Goal: Information Seeking & Learning: Learn about a topic

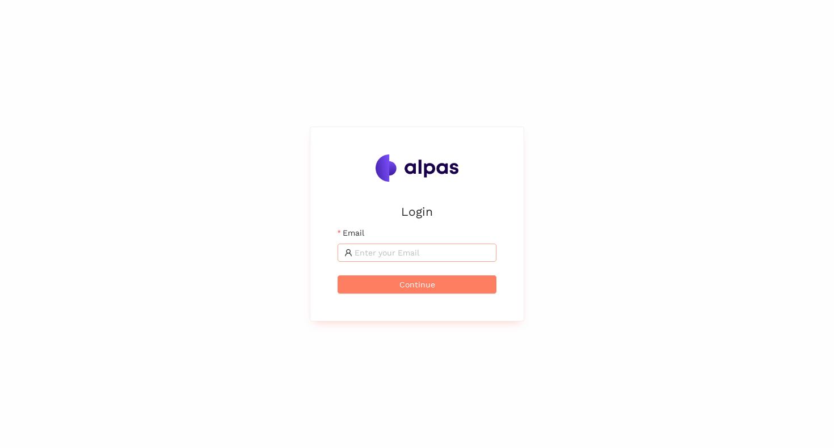
click at [371, 244] on span at bounding box center [416, 252] width 159 height 18
click at [372, 257] on input "Email" at bounding box center [422, 252] width 135 height 12
type input "[EMAIL_ADDRESS]"
click at [415, 283] on span "Continue" at bounding box center [417, 284] width 36 height 12
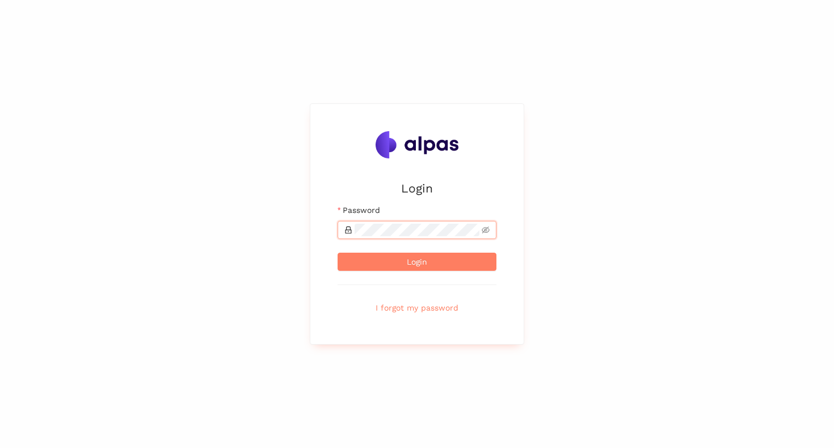
click at [337, 252] on button "Login" at bounding box center [416, 261] width 159 height 18
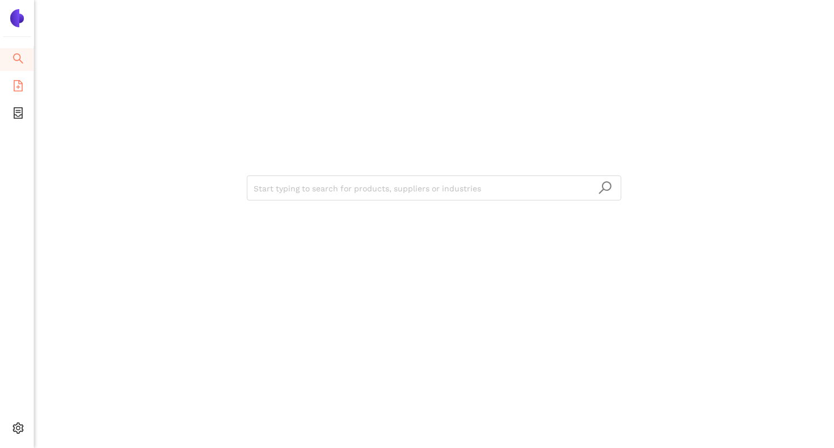
click at [19, 86] on icon "file-add" at bounding box center [17, 85] width 11 height 11
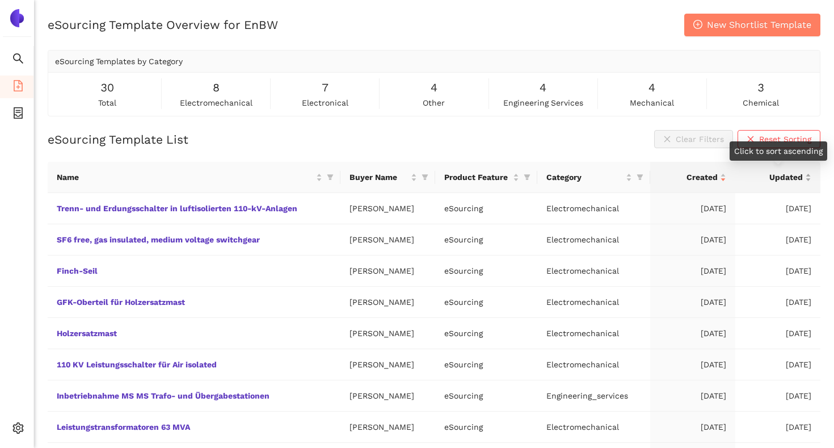
click at [780, 182] on span "Updated" at bounding box center [773, 177] width 58 height 12
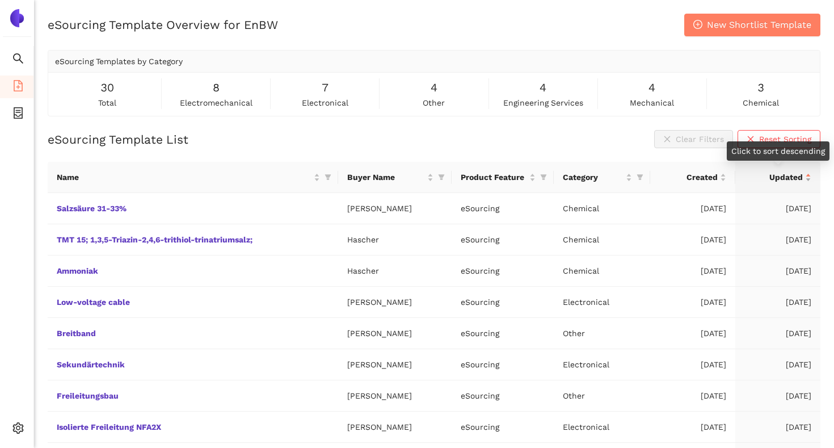
click at [780, 182] on span "Updated" at bounding box center [773, 177] width 58 height 12
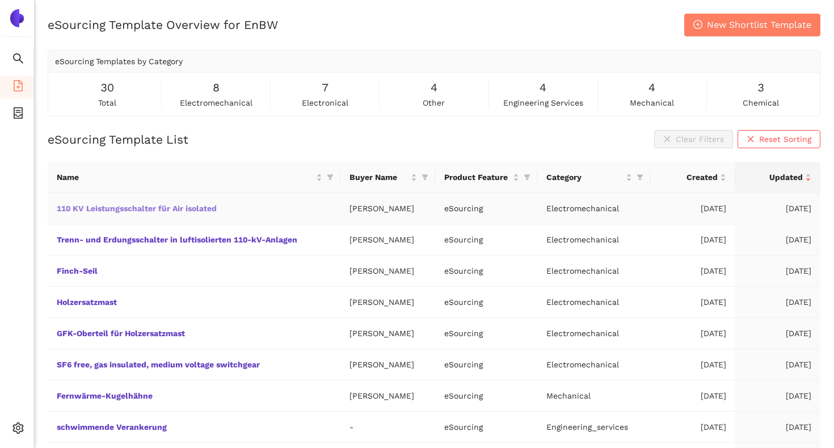
click at [0, 0] on link "110 KV Leistungsschalter für Air isolated" at bounding box center [0, 0] width 0 height 0
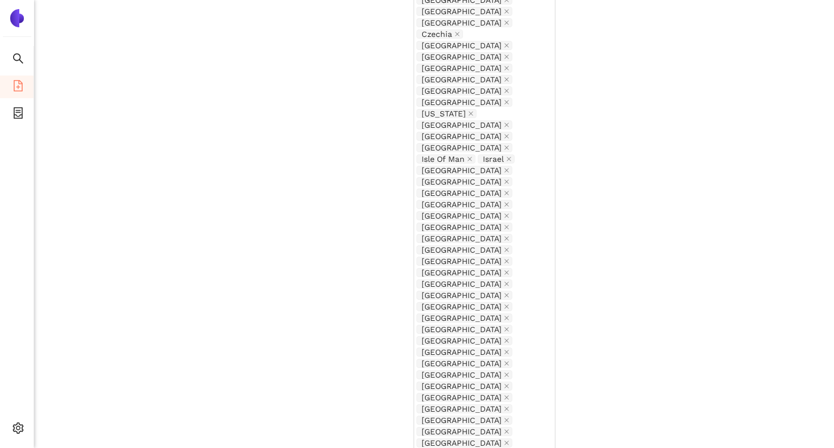
scroll to position [1168, 0]
drag, startPoint x: 810, startPoint y: 330, endPoint x: 809, endPoint y: 359, distance: 29.5
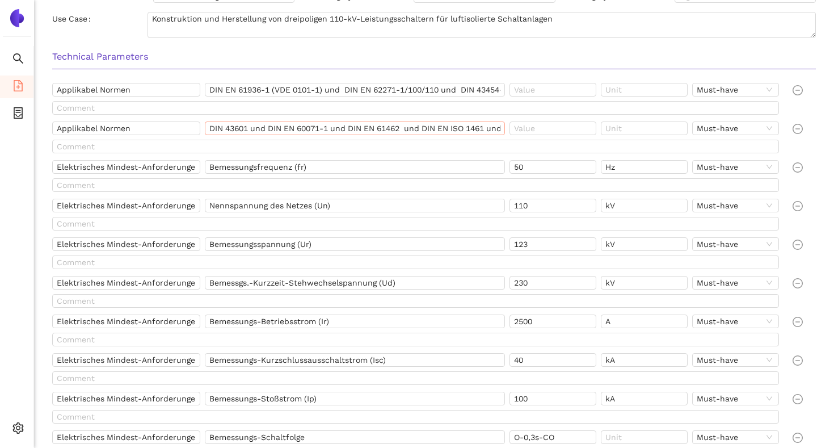
scroll to position [0, 0]
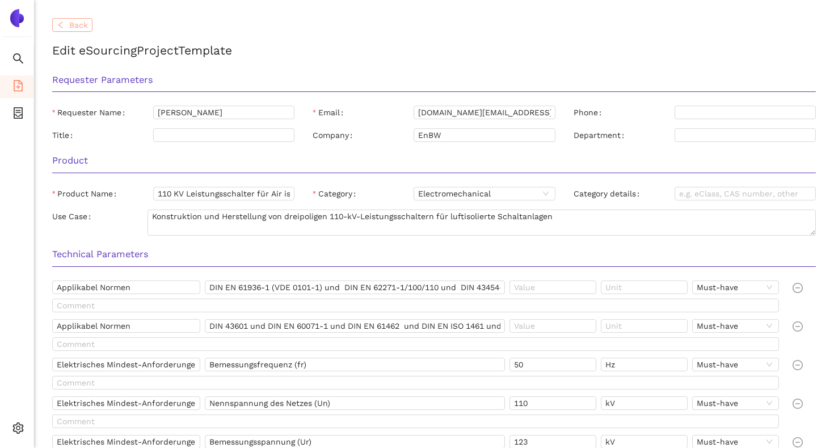
click at [85, 27] on span "Back" at bounding box center [78, 25] width 19 height 12
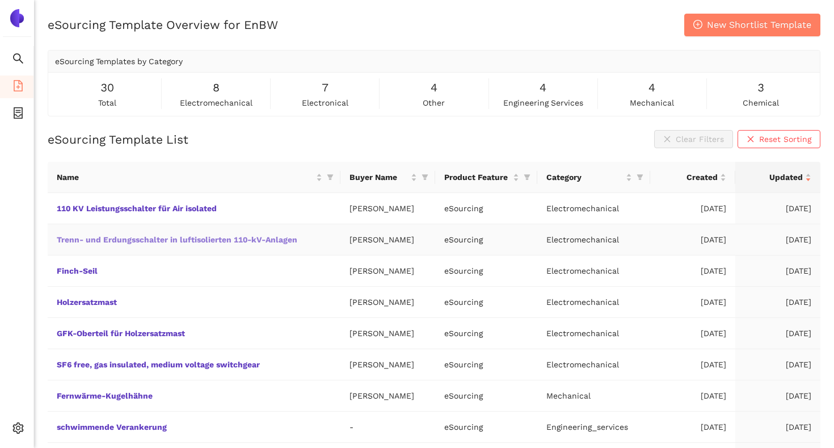
click at [0, 0] on link "Trenn- und Erdungsschalter in luftisolierten 110-kV-Anlagen" at bounding box center [0, 0] width 0 height 0
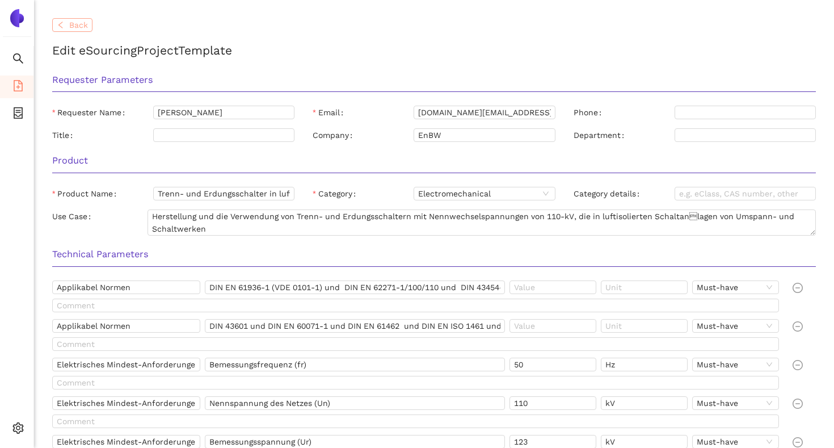
click at [77, 24] on span "Back" at bounding box center [78, 25] width 19 height 12
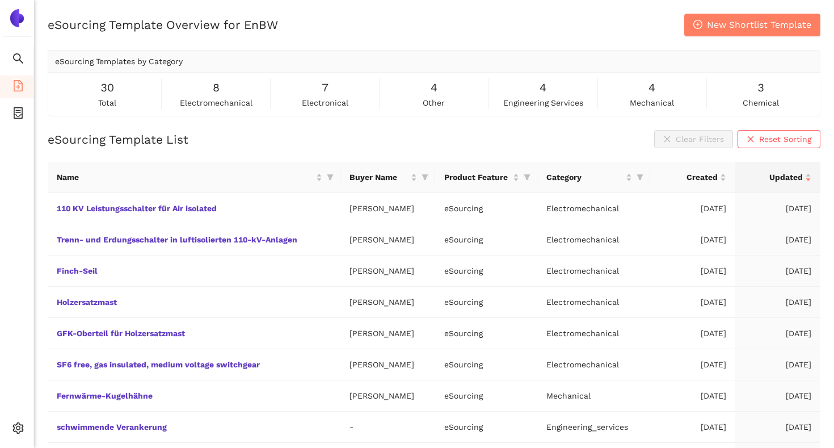
click at [330, 144] on div "eSourcing Template List Clear Filters Reset Sorting" at bounding box center [434, 139] width 773 height 18
click at [0, 0] on link "Trenn- und Erdungsschalter in luftisolierten 110-kV-Anlagen" at bounding box center [0, 0] width 0 height 0
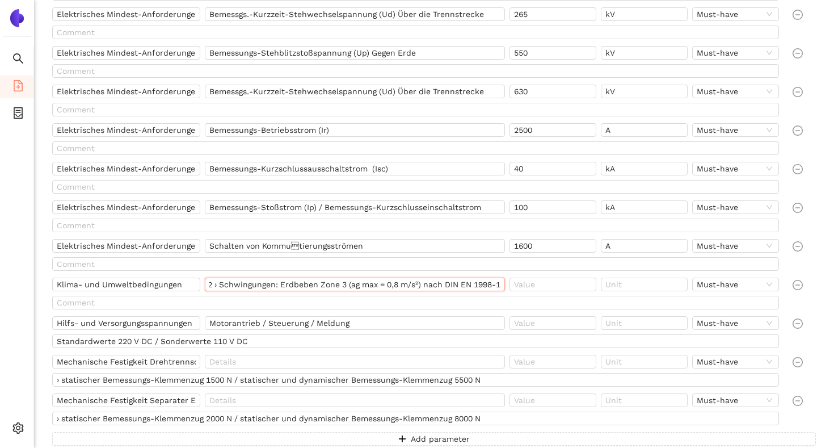
scroll to position [0, 715]
drag, startPoint x: 222, startPoint y: 284, endPoint x: 507, endPoint y: 284, distance: 284.7
click at [507, 284] on div "› Aufstellung: Freiluft › Umgebungstemperatur: -30 °C … +40 °C › Eisschichtdick…" at bounding box center [357, 286] width 305 height 18
click at [367, 285] on input "› Aufstellung: Freiluft › Umgebungstemperatur: -30 °C … +40 °C › Eisschichtdick…" at bounding box center [355, 284] width 300 height 14
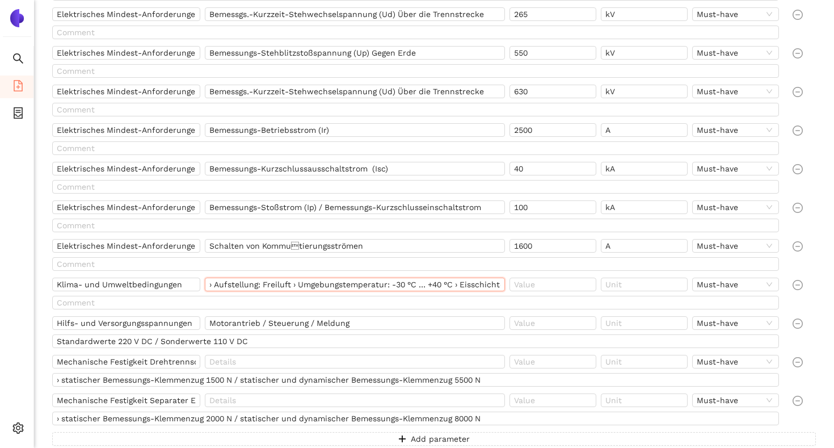
drag, startPoint x: 372, startPoint y: 288, endPoint x: 203, endPoint y: 271, distance: 169.9
click at [203, 271] on div "Applikabel Normen DIN EN 61936-1 (VDE 0101-1) und DIN EN 62271-1/100/110 und DI…" at bounding box center [433, 110] width 763 height 669
click at [237, 275] on div at bounding box center [417, 266] width 731 height 18
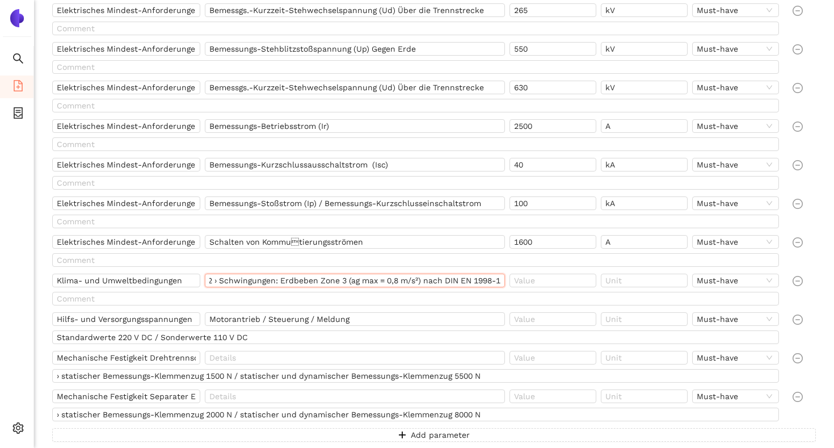
scroll to position [0, 715]
drag, startPoint x: 463, startPoint y: 280, endPoint x: 501, endPoint y: 285, distance: 38.9
click at [501, 286] on input "› Aufstellung: Freiluft › Umgebungstemperatur: -30 °C … +40 °C › Eisschichtdick…" at bounding box center [355, 280] width 300 height 14
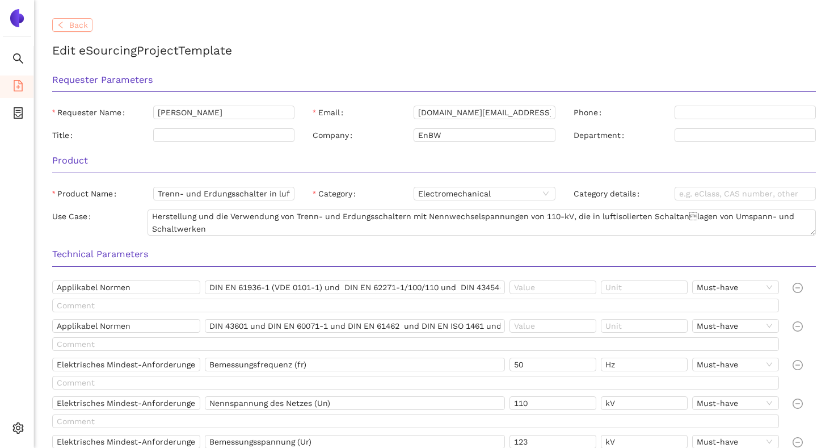
scroll to position [0, 0]
click at [76, 25] on span "Back" at bounding box center [78, 25] width 19 height 12
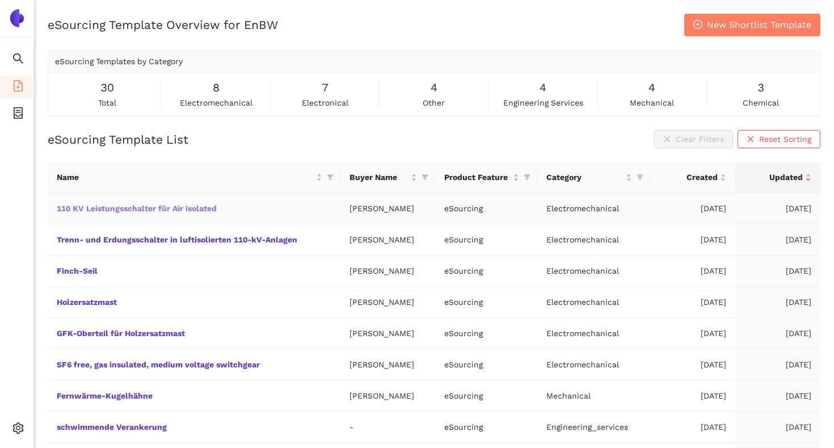
click at [0, 0] on link "110 KV Leistungsschalter für Air isolated" at bounding box center [0, 0] width 0 height 0
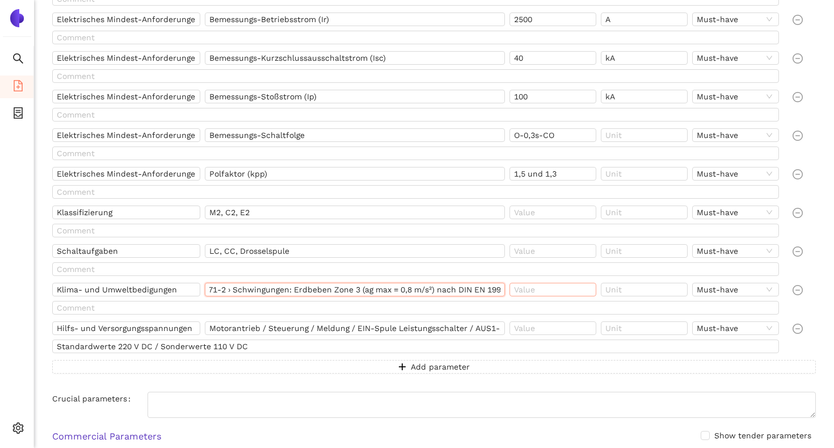
scroll to position [0, 600]
drag, startPoint x: 209, startPoint y: 289, endPoint x: 512, endPoint y: 292, distance: 303.5
click at [512, 292] on div "Klima- und Umweltbedigungen › Aufstellung: Freiluft › Umgebungstemperatur: -30 …" at bounding box center [417, 291] width 731 height 18
drag, startPoint x: 406, startPoint y: 331, endPoint x: 499, endPoint y: 330, distance: 93.6
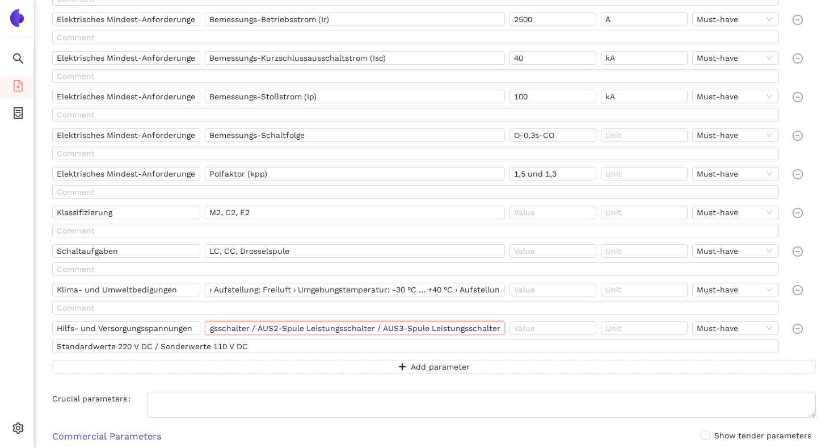
click at [499, 330] on input "Motorantrieb / Steuerung / Meldung / EIN-Spule Leistungsschalter / AUS1-Spule L…" at bounding box center [355, 328] width 300 height 14
click at [361, 295] on input "› Aufstellung: Freiluft › Umgebungstemperatur: -30 °C … +40 °C › Aufstellungshö…" at bounding box center [355, 289] width 300 height 14
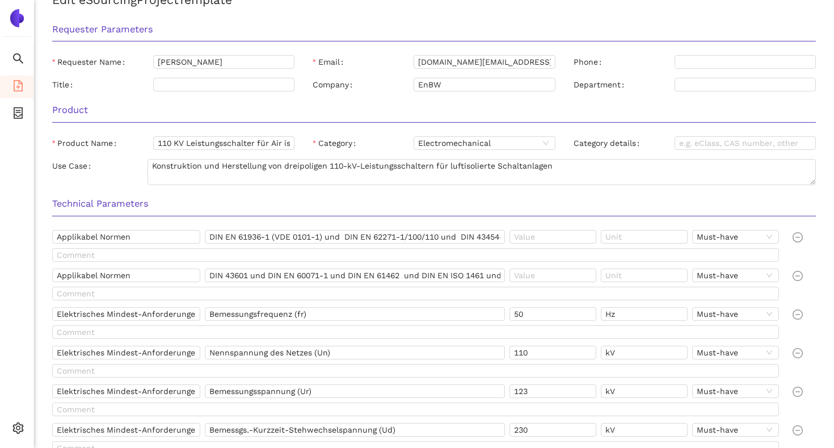
scroll to position [0, 0]
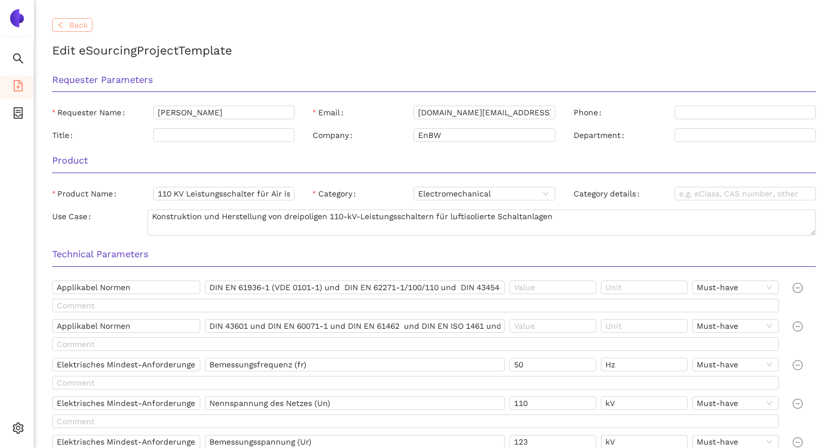
click at [71, 23] on span "Back" at bounding box center [78, 25] width 19 height 12
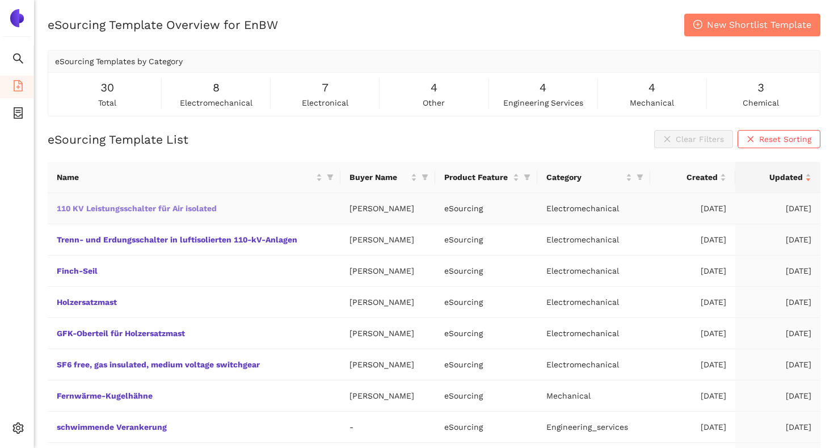
click at [0, 0] on link "110 KV Leistungsschalter für Air isolated" at bounding box center [0, 0] width 0 height 0
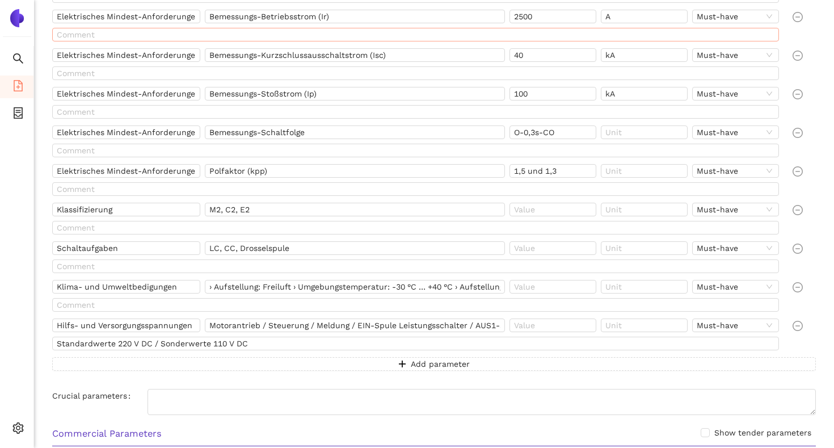
scroll to position [505, 0]
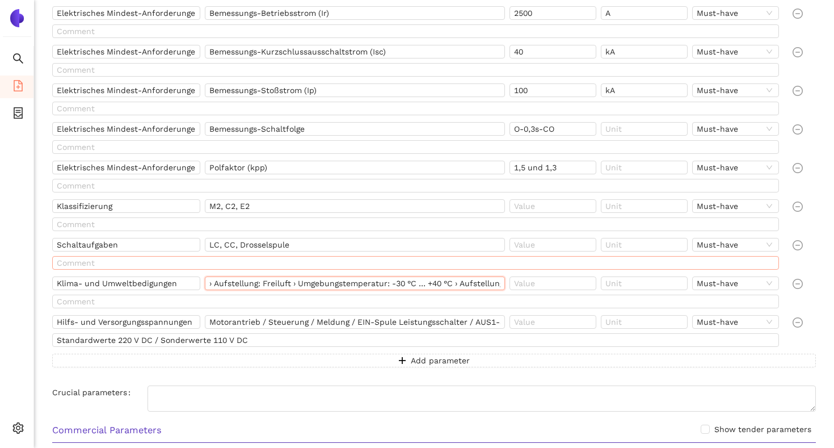
drag, startPoint x: 299, startPoint y: 283, endPoint x: 483, endPoint y: 267, distance: 185.1
click at [483, 267] on div "Applikabel Normen DIN EN 61936-1 (VDE 0101-1) und DIN EN 62271-1/100/110 und DI…" at bounding box center [433, 71] width 763 height 592
drag, startPoint x: 431, startPoint y: 281, endPoint x: 499, endPoint y: 283, distance: 68.7
click at [499, 283] on input "› Aufstellung: Freiluft › Umgebungstemperatur: -30 °C … +40 °C › Aufstellungshö…" at bounding box center [355, 283] width 300 height 14
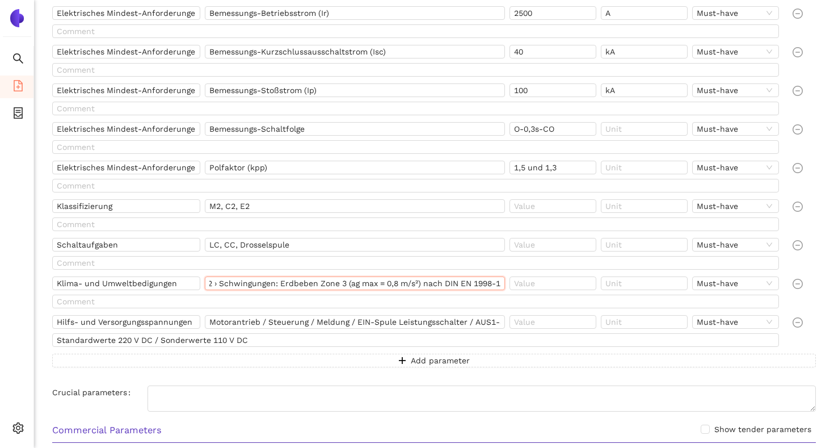
click at [458, 282] on input "› Aufstellung: Freiluft › Umgebungstemperatur: -30 °C … +40 °C › Aufstellungshö…" at bounding box center [355, 283] width 300 height 14
click at [235, 282] on input "› Aufstellung: Freiluft › Umgebungstemperatur: -30 °C … +40 °C › Aufstellungshö…" at bounding box center [355, 283] width 300 height 14
drag, startPoint x: 221, startPoint y: 283, endPoint x: 207, endPoint y: 283, distance: 14.2
click at [207, 283] on input "› Aufstellung: Freiluft › Umgebungstemperatur: -30 °C … +40 °C › Aufstellungshö…" at bounding box center [355, 283] width 300 height 14
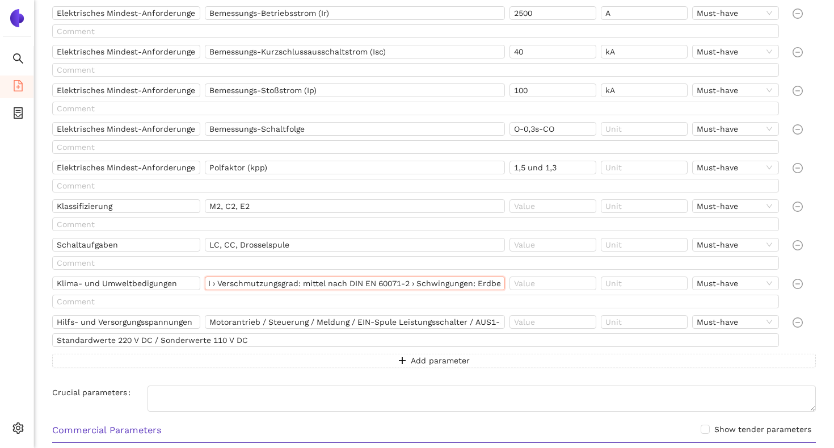
click at [248, 283] on input "› Aufstellung: Freiluft › Umgebungstemperatur: -30 °C … +40 °C › Aufstellungshö…" at bounding box center [355, 283] width 300 height 14
drag, startPoint x: 243, startPoint y: 284, endPoint x: 207, endPoint y: 282, distance: 35.8
click at [206, 282] on input "› Aufstellung: Freiluft › Umgebungstemperatur: -30 °C … +40 °C › Aufstellungshö…" at bounding box center [355, 283] width 300 height 14
click at [275, 284] on input "› Aufstellung: Freiluft › Umgebungstemperatur: -30 °C … +40 °C › Aufstellungshö…" at bounding box center [355, 283] width 300 height 14
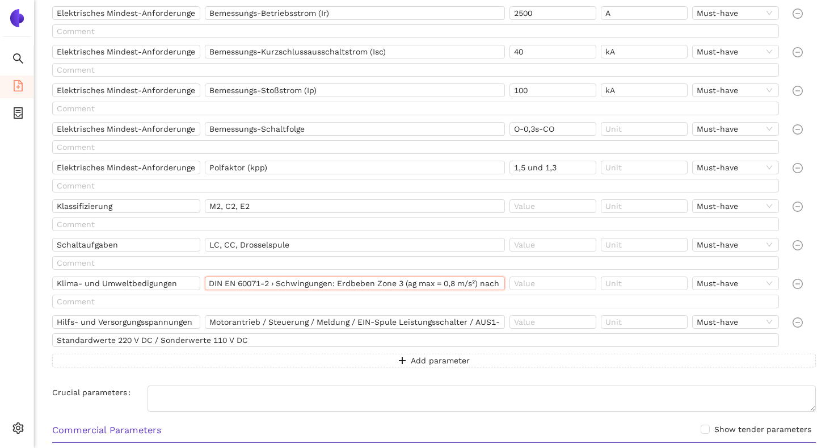
drag, startPoint x: 396, startPoint y: 282, endPoint x: 497, endPoint y: 281, distance: 100.4
click at [497, 281] on input "› Aufstellung: Freiluft › Umgebungstemperatur: -30 °C … +40 °C › Aufstellungshö…" at bounding box center [355, 283] width 300 height 14
click at [402, 285] on input "› Aufstellung: Freiluft › Umgebungstemperatur: -30 °C … +40 °C › Aufstellungshö…" at bounding box center [355, 283] width 300 height 14
drag, startPoint x: 403, startPoint y: 283, endPoint x: 339, endPoint y: 281, distance: 64.1
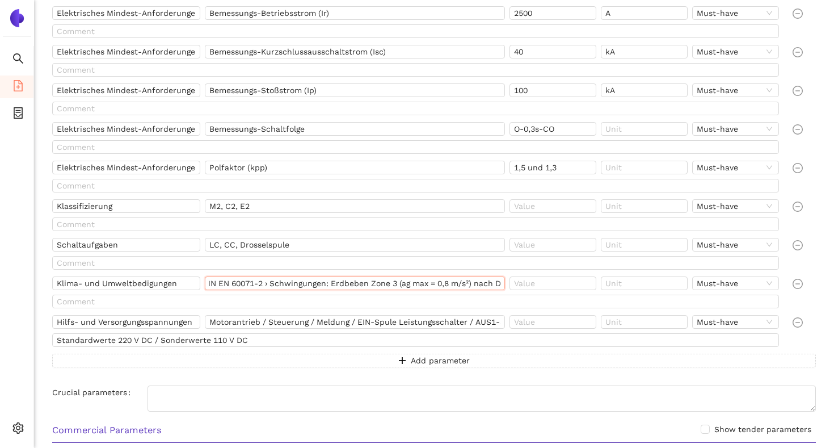
click at [339, 281] on input "› Aufstellung: Freiluft › Umgebungstemperatur: -30 °C … +40 °C › Aufstellungshö…" at bounding box center [355, 283] width 300 height 14
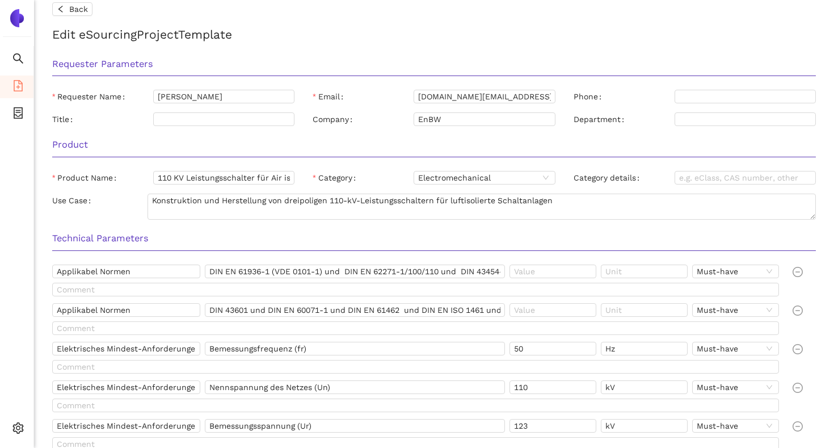
scroll to position [0, 0]
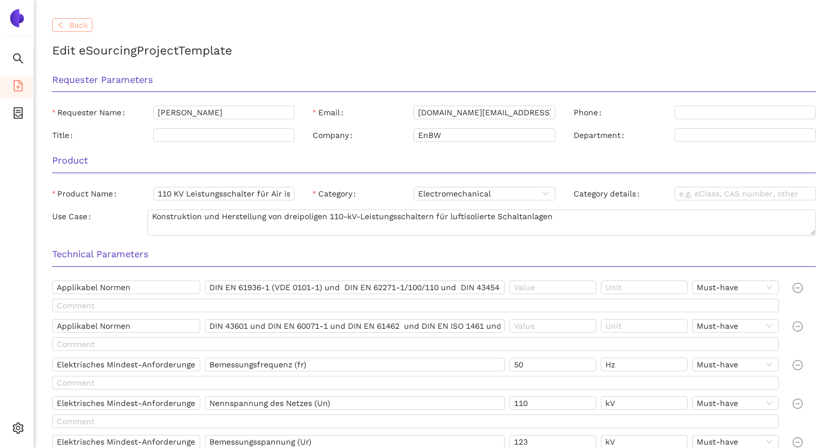
click at [74, 29] on span "Back" at bounding box center [78, 25] width 19 height 12
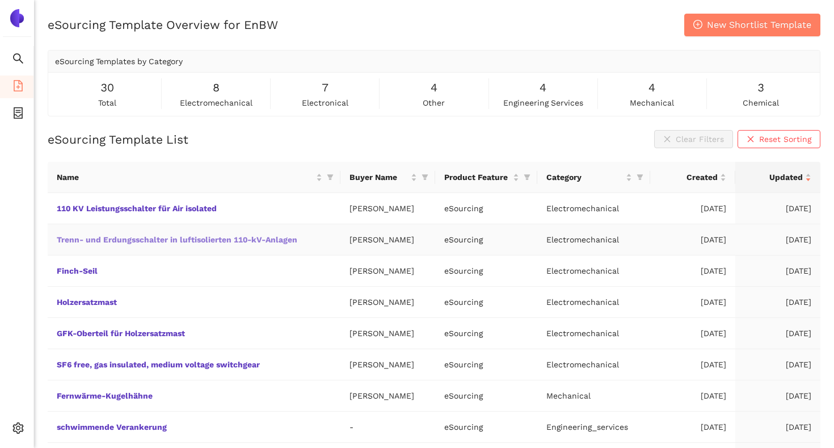
click at [0, 0] on link "Trenn- und Erdungsschalter in luftisolierten 110-kV-Anlagen" at bounding box center [0, 0] width 0 height 0
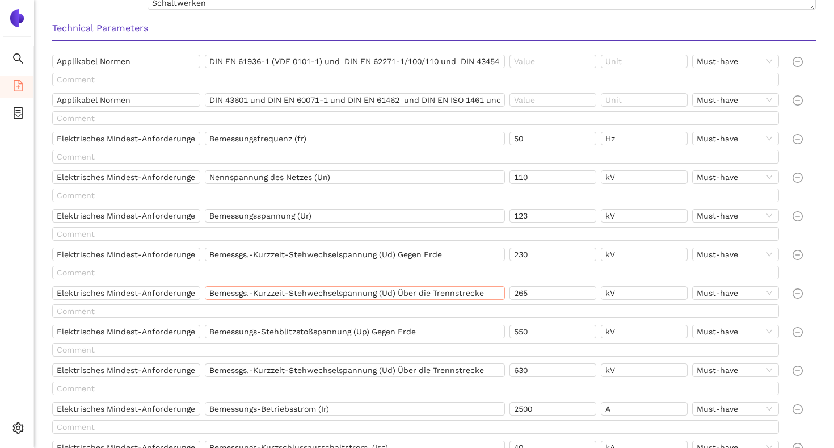
scroll to position [222, 0]
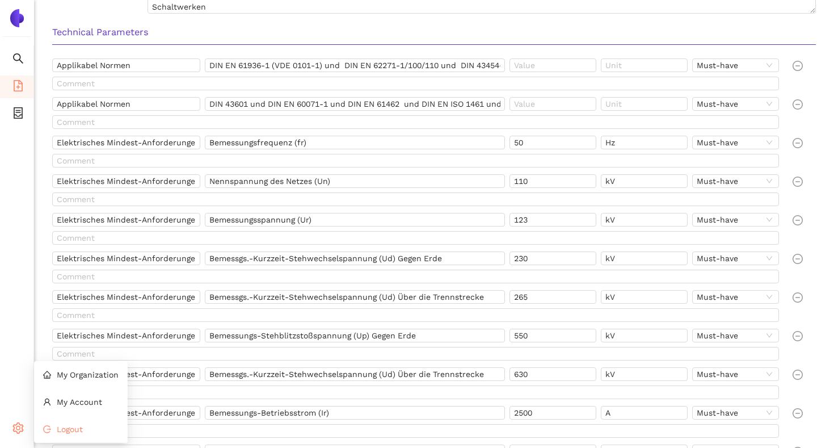
click at [38, 429] on li "Logout" at bounding box center [81, 428] width 94 height 23
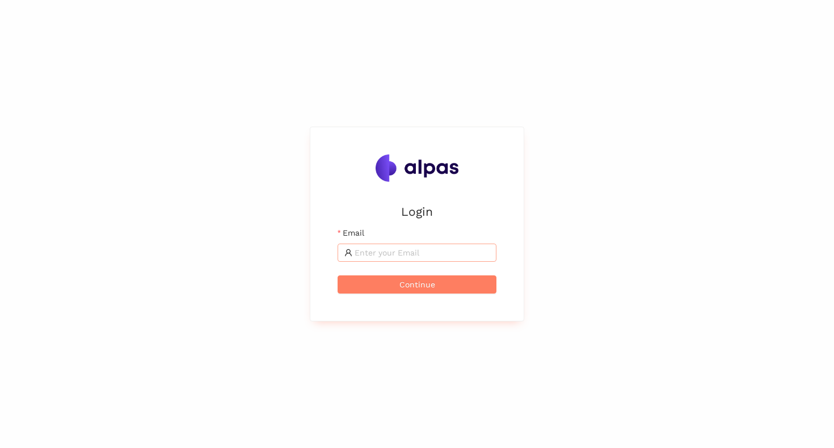
click at [392, 252] on input "Email" at bounding box center [422, 252] width 135 height 12
type input "[EMAIL_ADDRESS]"
click at [408, 287] on span "Continue" at bounding box center [417, 284] width 36 height 12
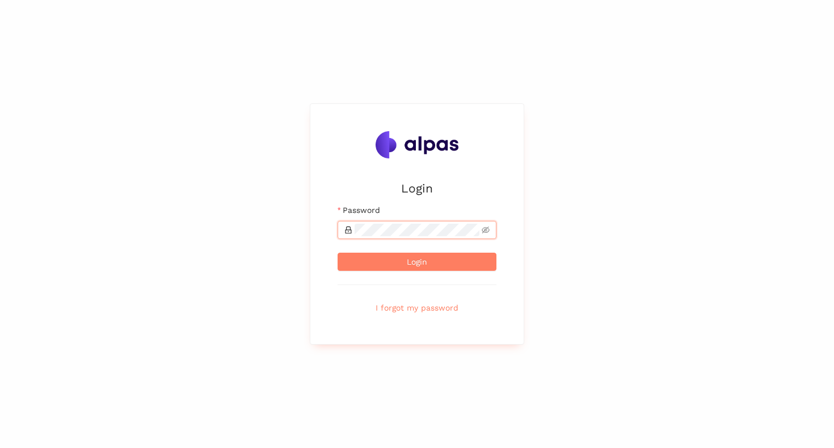
click at [337, 252] on button "Login" at bounding box center [416, 261] width 159 height 18
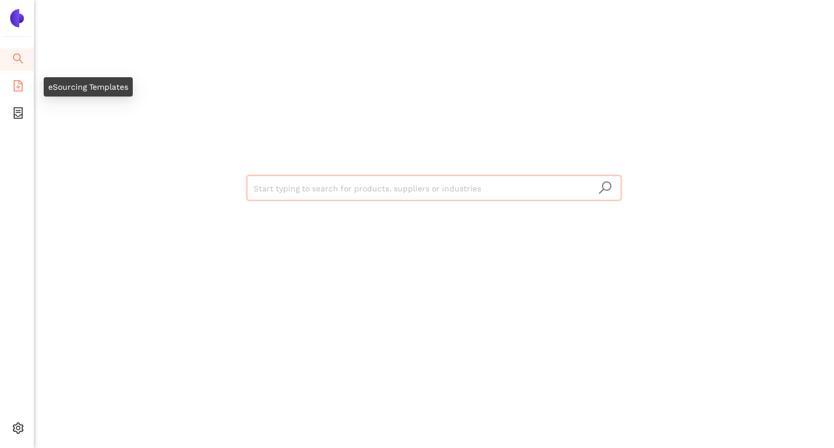
click at [22, 92] on span "file-add" at bounding box center [17, 87] width 11 height 23
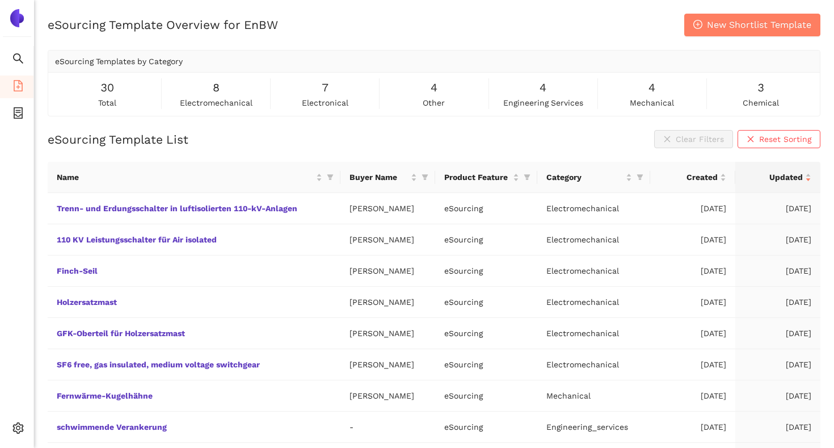
click at [392, 35] on div "eSourcing Template Overview for EnBW New Shortlist Template" at bounding box center [434, 25] width 773 height 23
click at [44, 423] on li "Logout" at bounding box center [81, 428] width 94 height 23
